Goal: Obtain resource: Download file/media

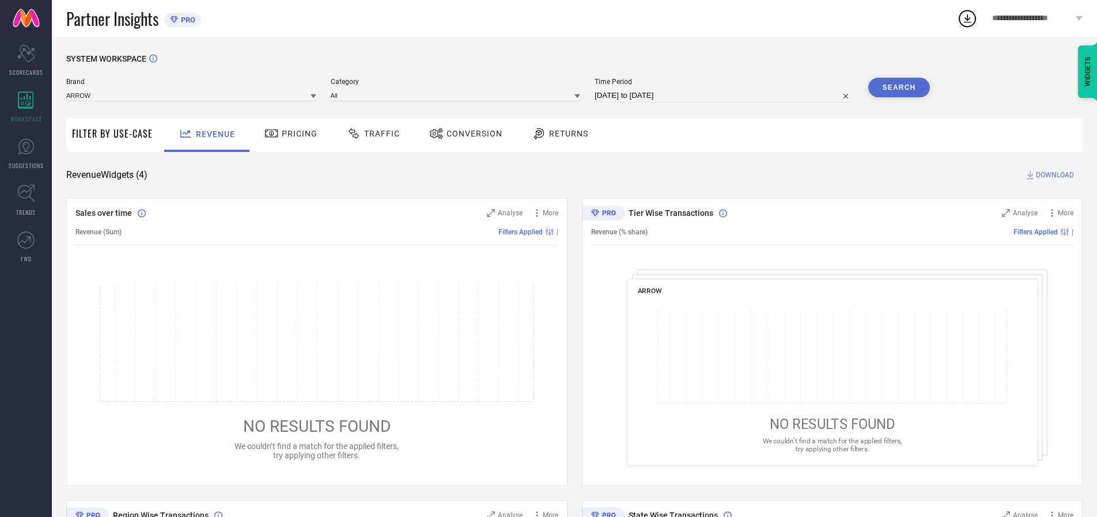
click at [370, 134] on span "Traffic" at bounding box center [382, 133] width 36 height 9
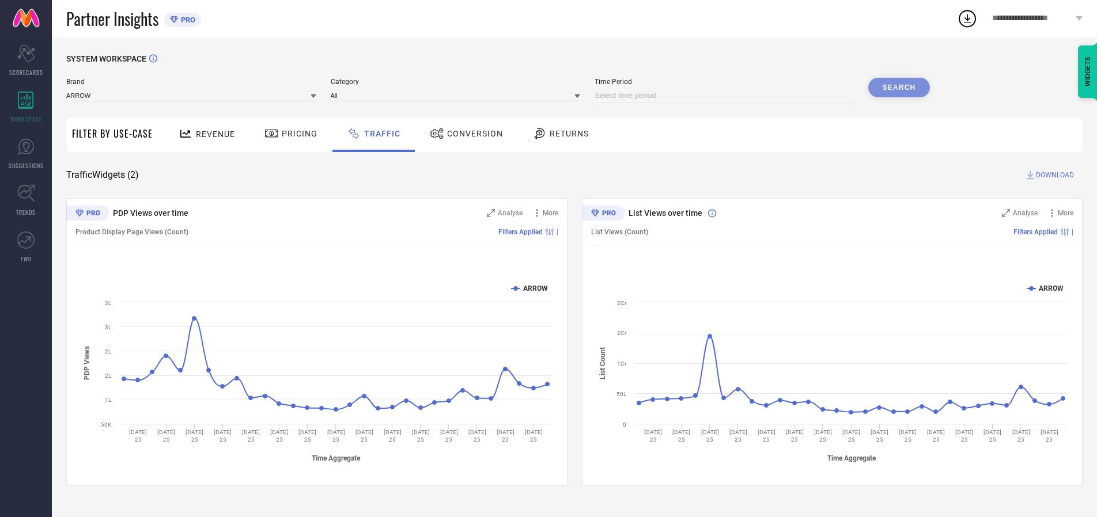
click at [726, 96] on input at bounding box center [724, 96] width 259 height 14
select select "8"
select select "2025"
select select "9"
select select "2025"
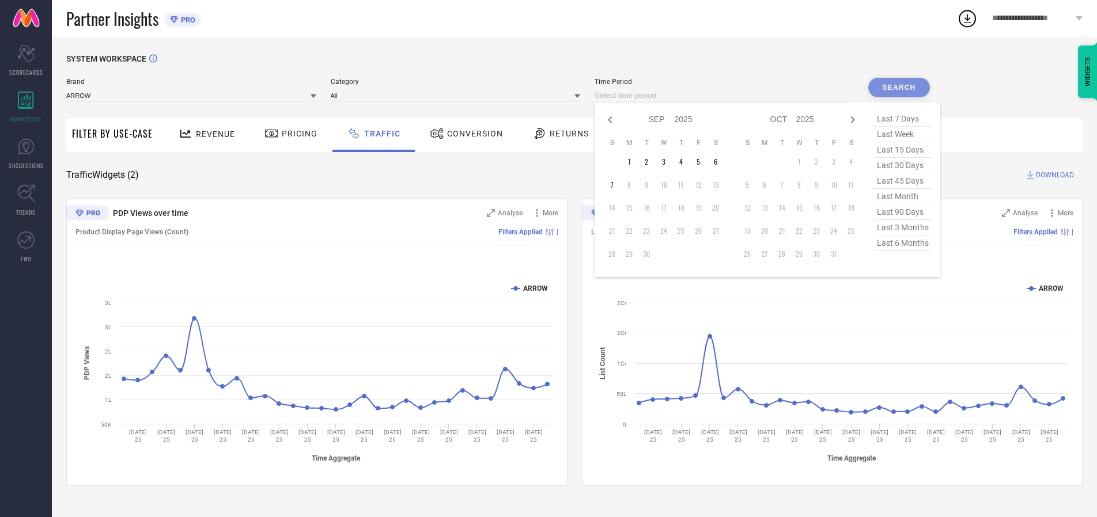
click at [615, 185] on td "7" at bounding box center [611, 184] width 17 height 17
type input "[DATE] to [DATE]"
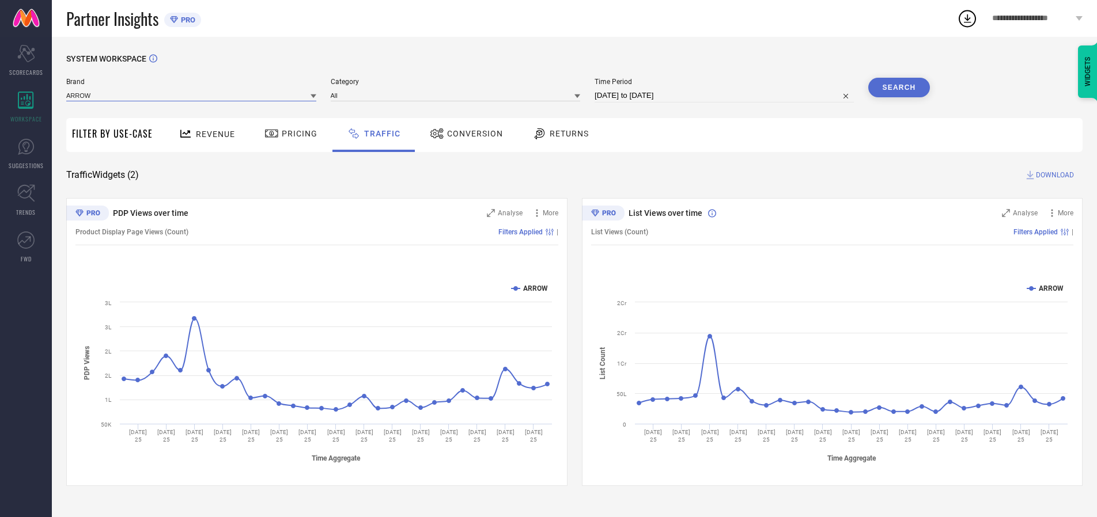
click at [192, 95] on input at bounding box center [191, 95] width 250 height 12
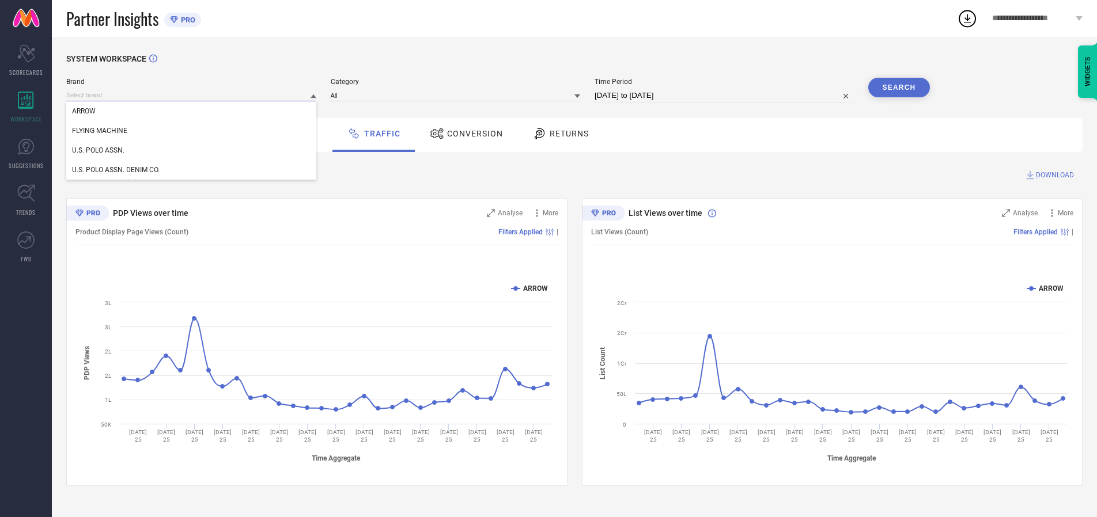
click at [192, 95] on input at bounding box center [191, 95] width 250 height 12
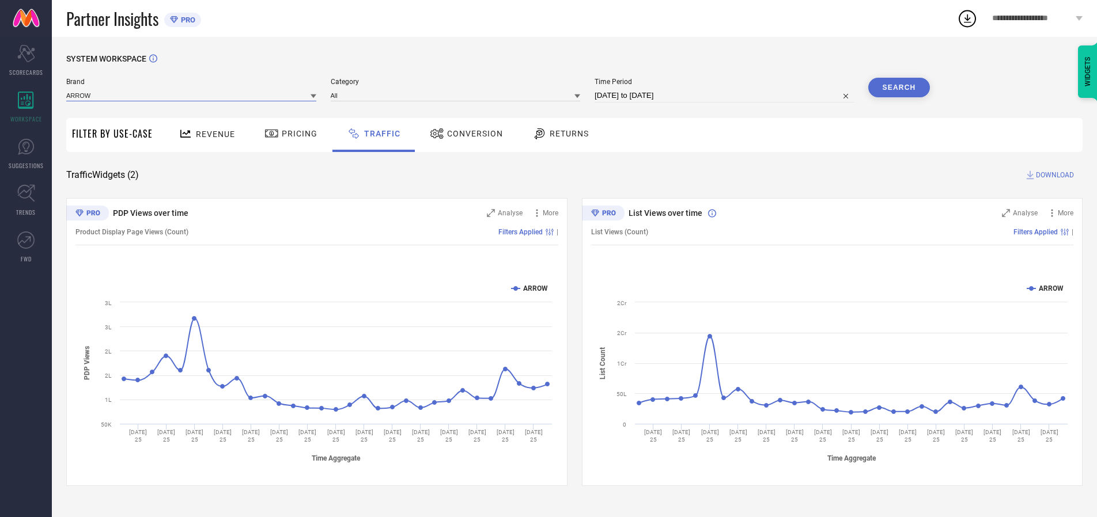
click at [192, 95] on input at bounding box center [191, 95] width 250 height 12
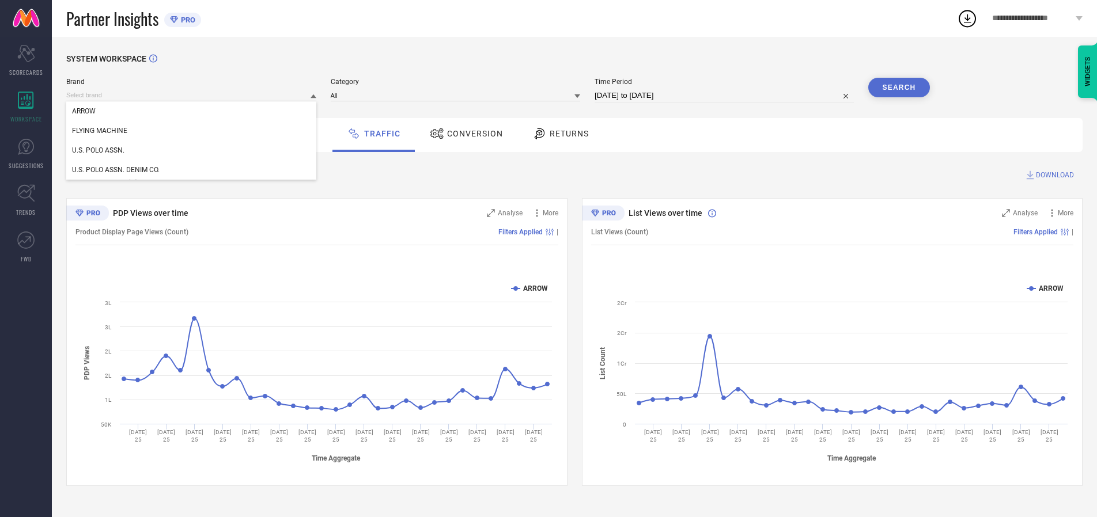
click at [192, 150] on div "U.S. POLO ASSN." at bounding box center [191, 151] width 250 height 20
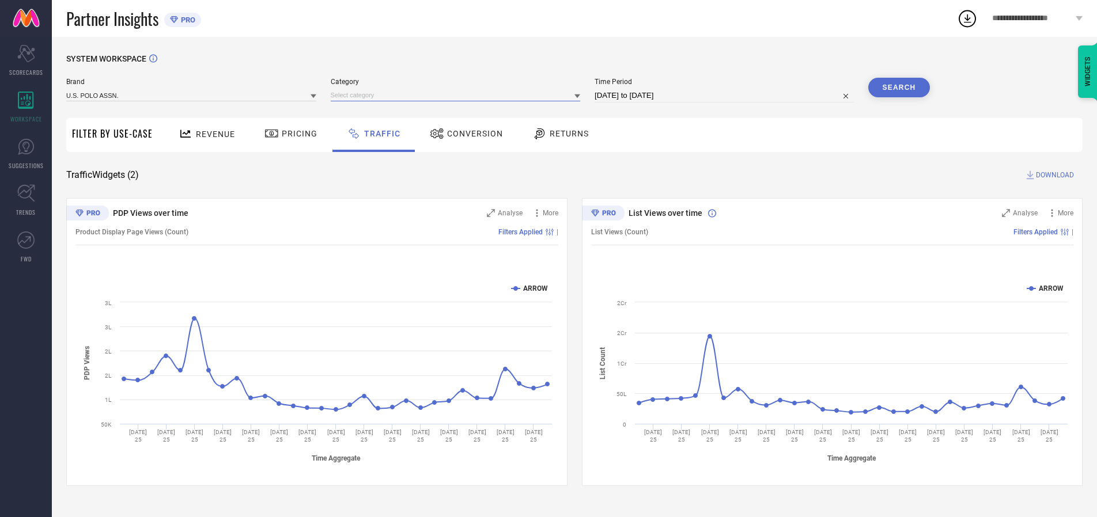
click at [458, 95] on input at bounding box center [456, 95] width 250 height 12
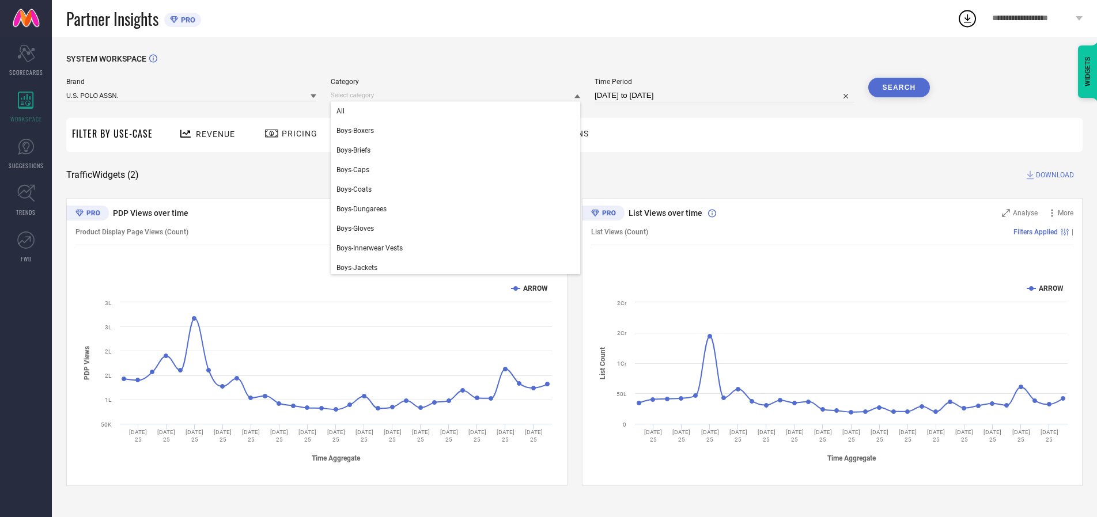
click at [458, 111] on div "All" at bounding box center [456, 111] width 250 height 20
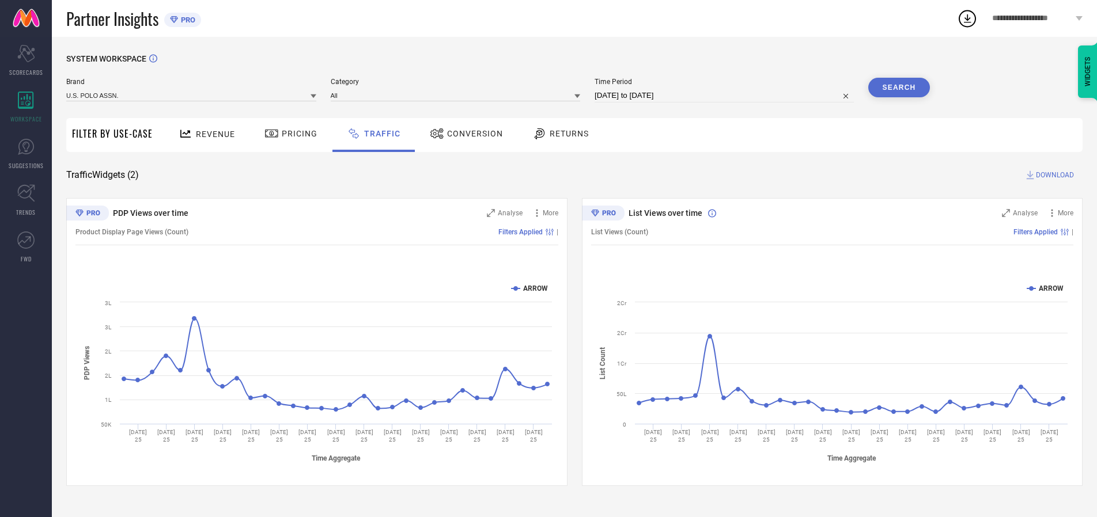
click at [899, 88] on button "Search" at bounding box center [899, 88] width 62 height 20
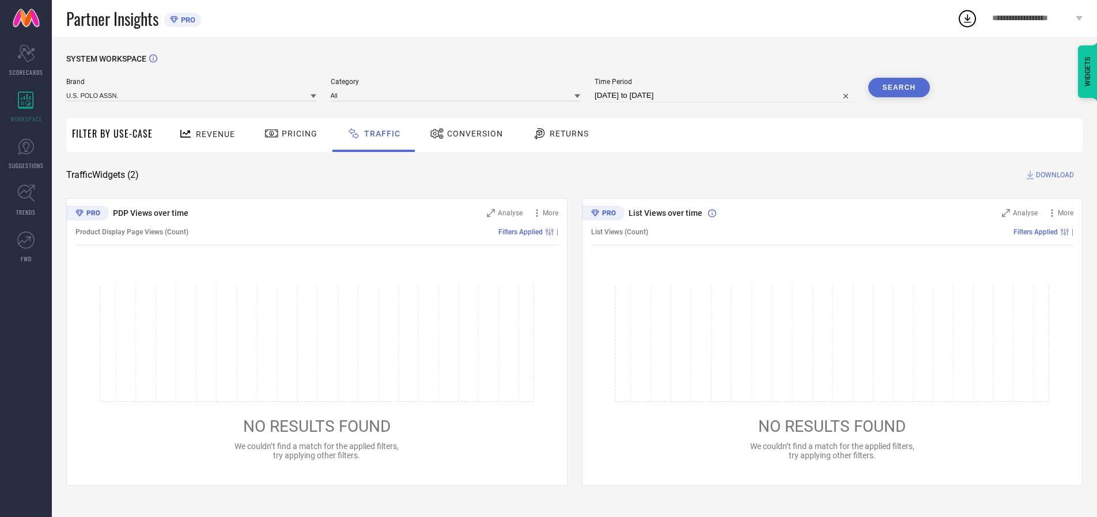
click at [1053, 175] on span "DOWNLOAD" at bounding box center [1055, 175] width 38 height 12
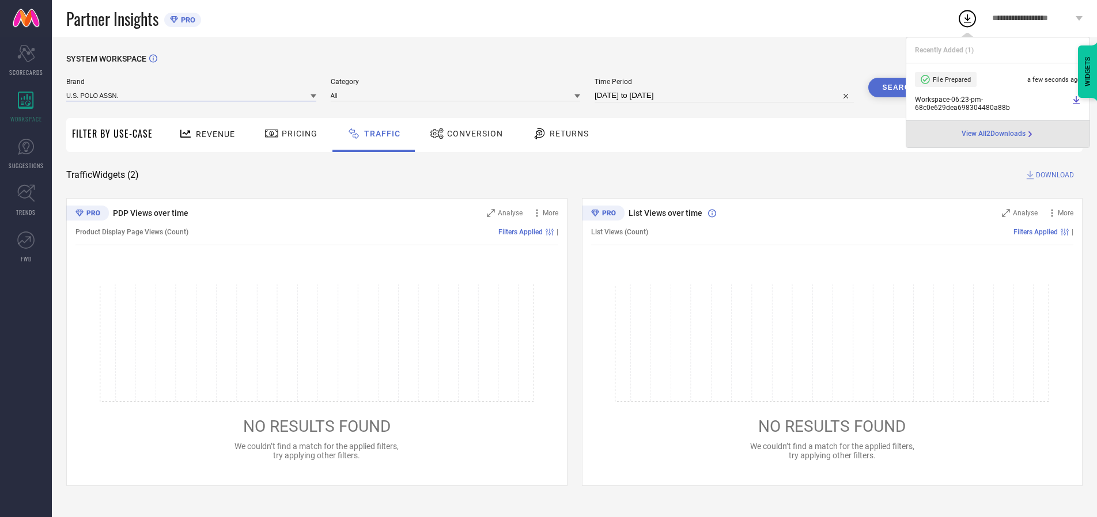
click at [192, 95] on input at bounding box center [191, 95] width 250 height 12
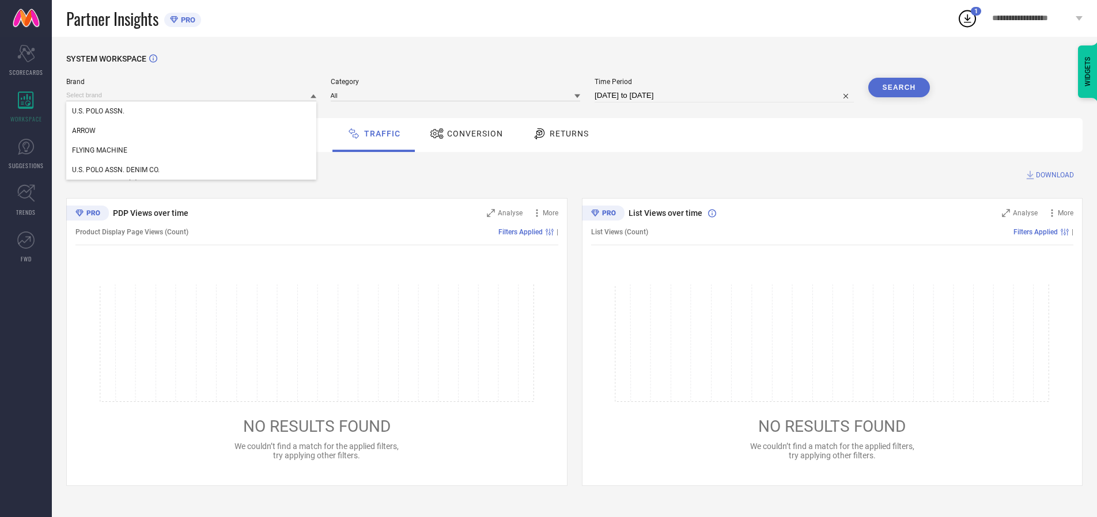
click at [192, 170] on div "U.S. POLO ASSN. DENIM CO." at bounding box center [191, 170] width 250 height 20
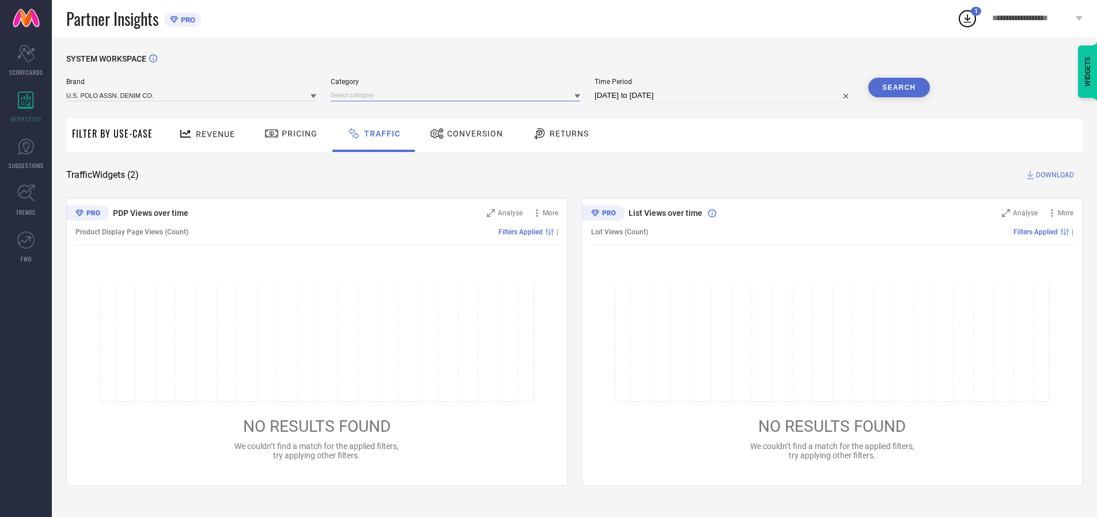
click at [458, 95] on input at bounding box center [456, 95] width 250 height 12
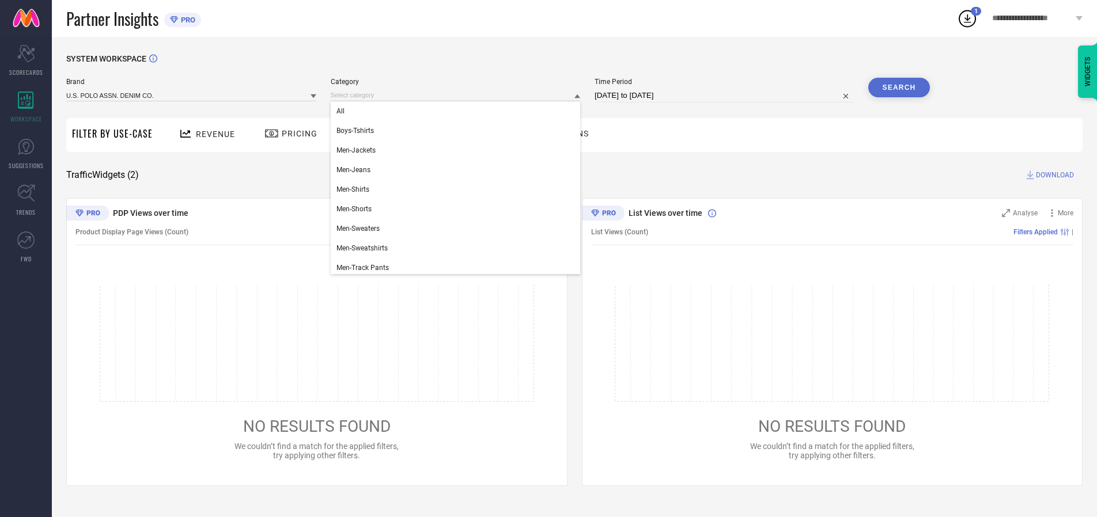
click at [458, 111] on div "All" at bounding box center [456, 111] width 250 height 20
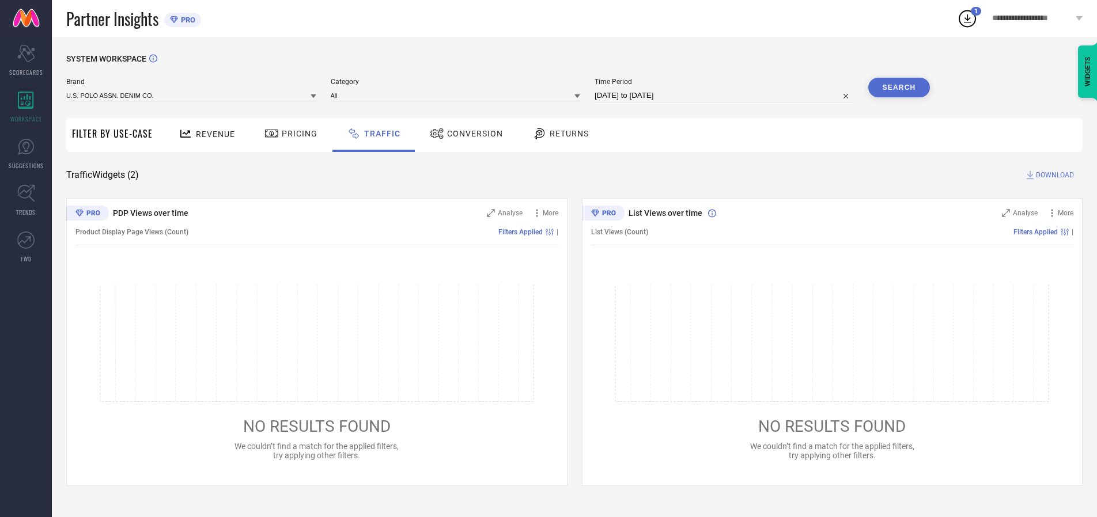
click at [899, 88] on button "Search" at bounding box center [899, 88] width 62 height 20
click at [1053, 175] on span "DOWNLOAD" at bounding box center [1055, 175] width 38 height 12
